Goal: Task Accomplishment & Management: Complete application form

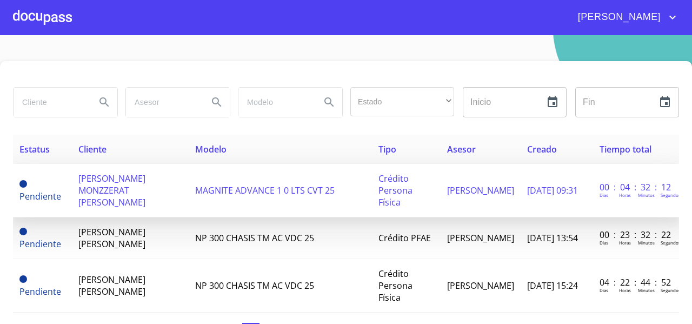
click at [118, 191] on span "[PERSON_NAME] MONZZERAT [PERSON_NAME]" at bounding box center [111, 191] width 67 height 36
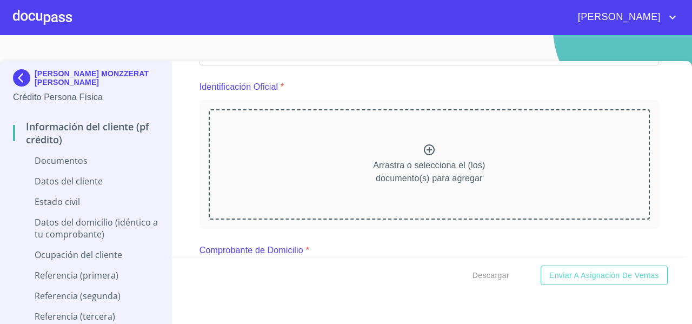
scroll to position [117, 0]
click at [23, 82] on img at bounding box center [24, 77] width 22 height 17
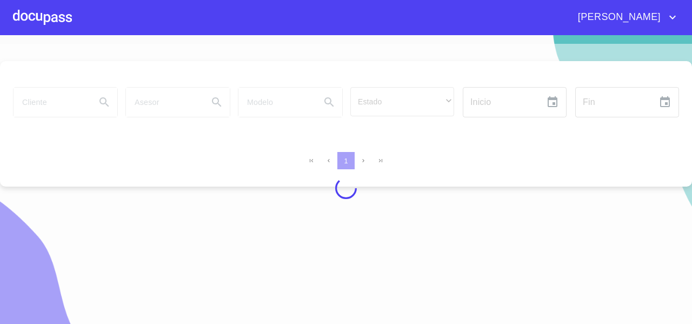
click at [373, 106] on div at bounding box center [346, 188] width 692 height 289
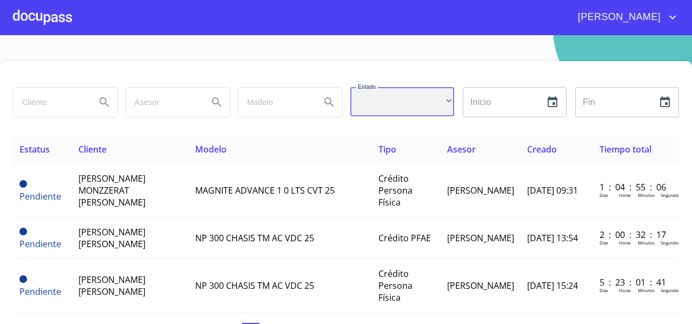
click at [373, 105] on div "​" at bounding box center [403, 101] width 104 height 29
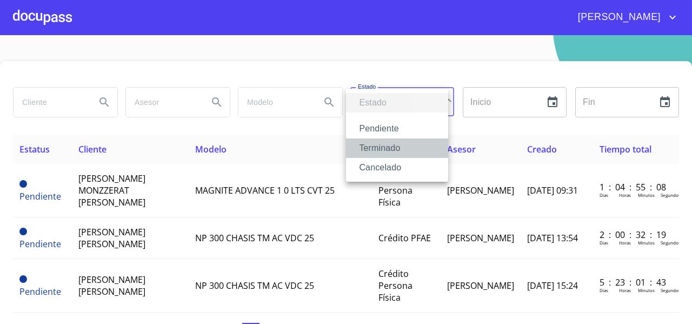
click at [366, 144] on li "Terminado" at bounding box center [397, 147] width 102 height 19
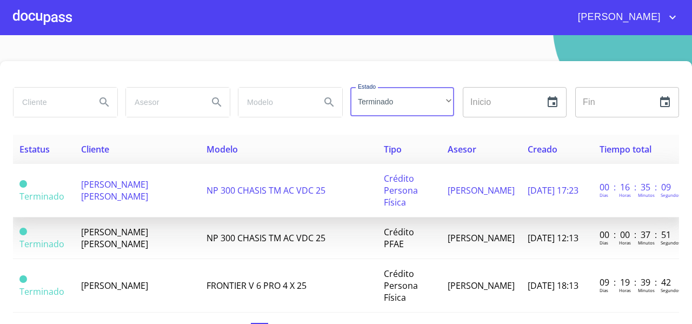
click at [131, 196] on td "[PERSON_NAME] [PERSON_NAME]" at bounding box center [138, 191] width 126 height 54
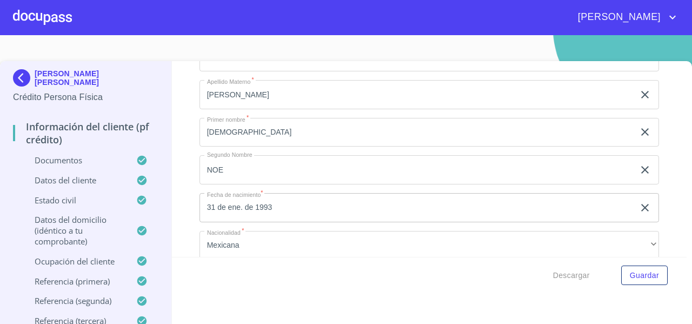
scroll to position [3427, 0]
